Goal: Task Accomplishment & Management: Complete application form

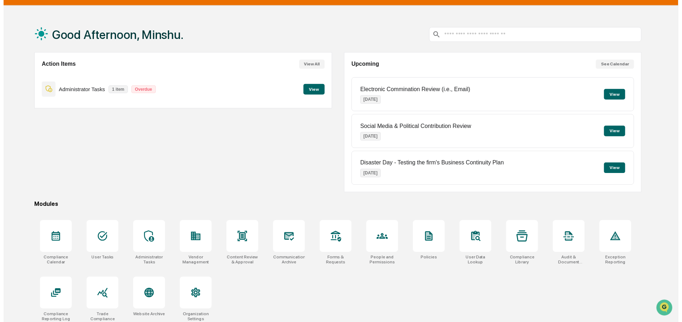
scroll to position [34, 0]
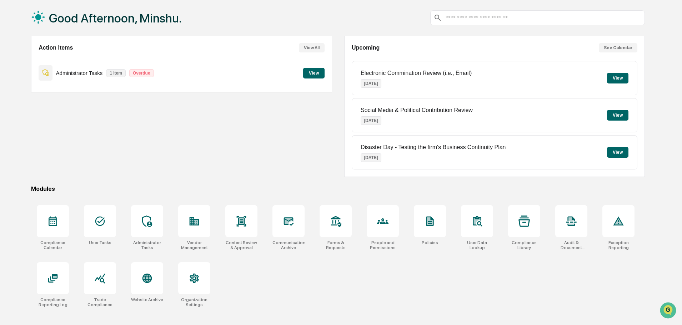
click at [314, 72] on button "View" at bounding box center [313, 73] width 21 height 11
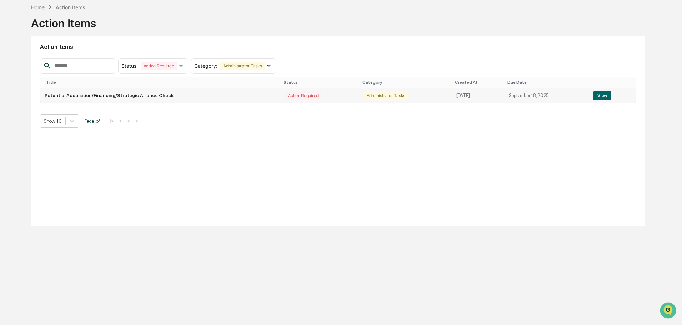
click at [604, 97] on button "View" at bounding box center [602, 95] width 18 height 9
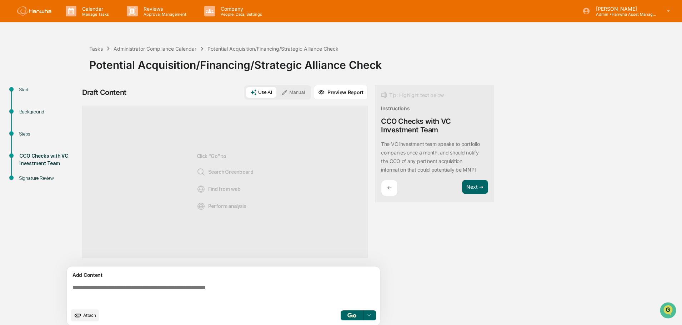
click at [159, 290] on textarea at bounding box center [225, 295] width 311 height 26
click at [301, 92] on button "Manual" at bounding box center [293, 92] width 32 height 11
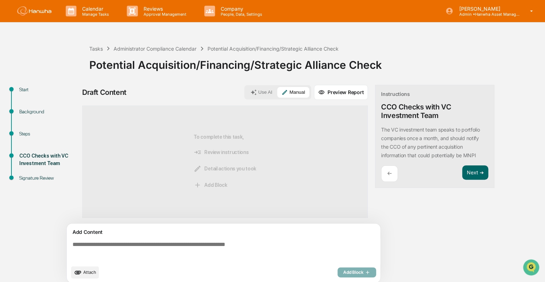
click at [108, 249] on textarea at bounding box center [225, 252] width 311 height 26
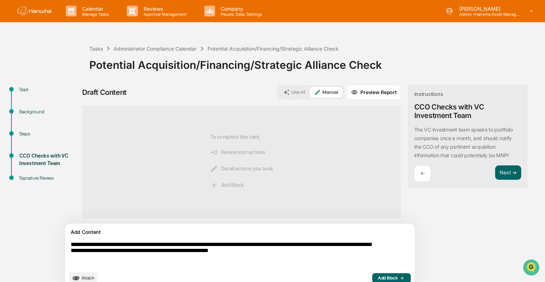
click at [210, 250] on textarea "**********" at bounding box center [223, 254] width 311 height 31
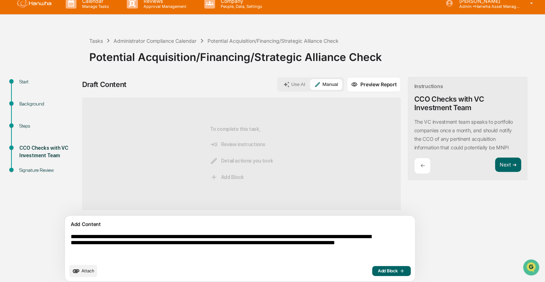
scroll to position [11, 0]
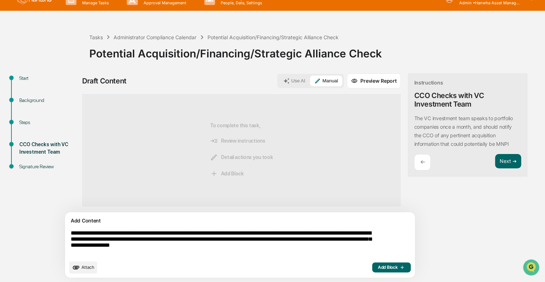
type textarea "**********"
click at [378, 269] on span "Add Block" at bounding box center [391, 268] width 27 height 6
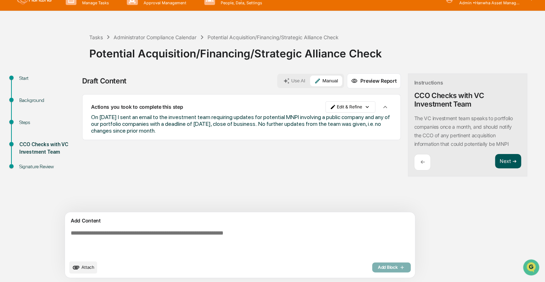
click at [495, 162] on button "Next ➔" at bounding box center [508, 161] width 26 height 15
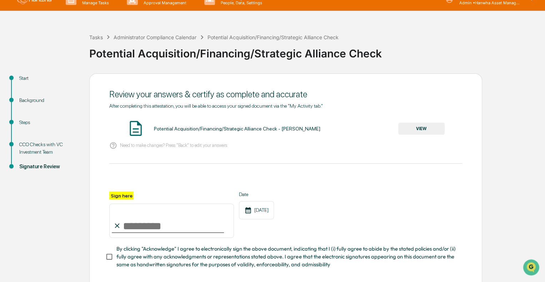
click at [163, 238] on input "Sign here" at bounding box center [171, 221] width 125 height 34
type input "*"
type input "**********"
click at [424, 129] on button "VIEW" at bounding box center [421, 129] width 46 height 12
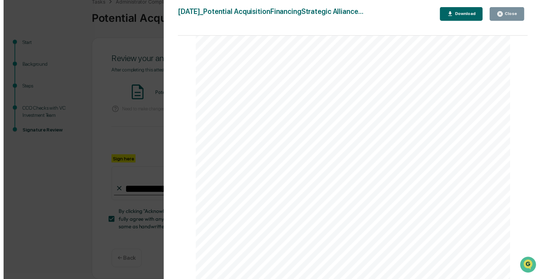
scroll to position [6, 0]
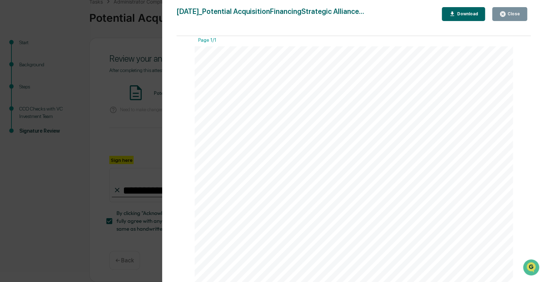
click at [79, 72] on div "Version History [DATE] 07:55 PM [PERSON_NAME] [DATE]_Potential AcquisitionFinan…" at bounding box center [272, 141] width 545 height 282
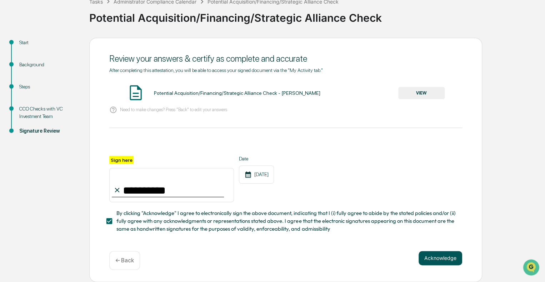
click at [440, 257] on button "Acknowledge" at bounding box center [440, 258] width 44 height 14
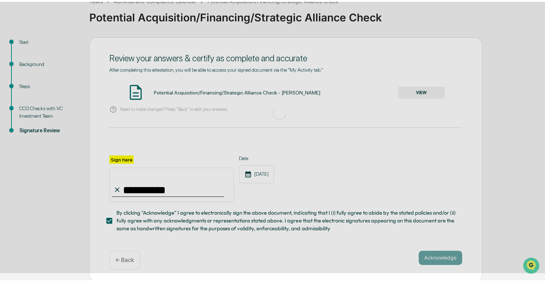
scroll to position [5, 0]
